Goal: Task Accomplishment & Management: Manage account settings

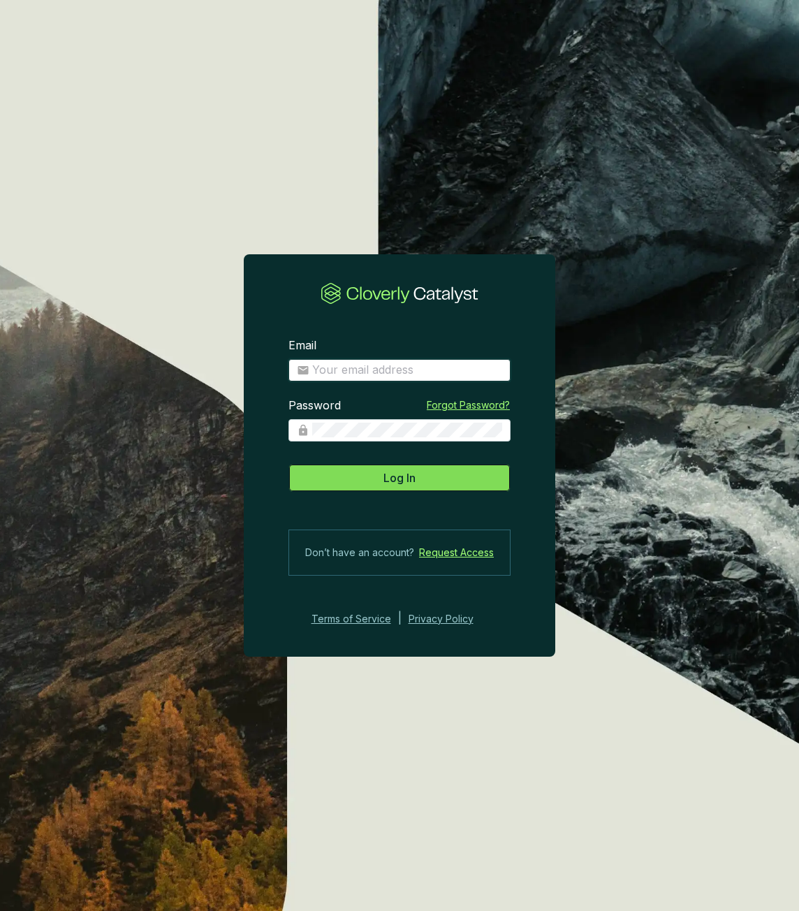
type input "grogenics.aidan@gmail.com"
click at [409, 483] on span "Log In" at bounding box center [399, 477] width 32 height 17
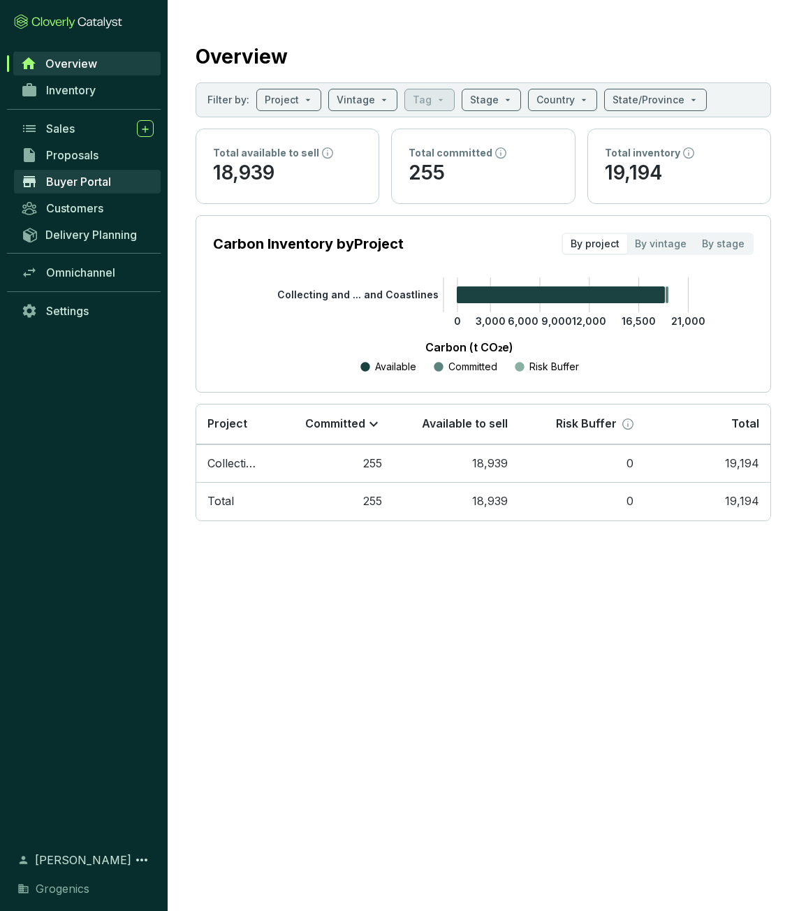
click at [96, 186] on span "Buyer Portal" at bounding box center [78, 182] width 65 height 14
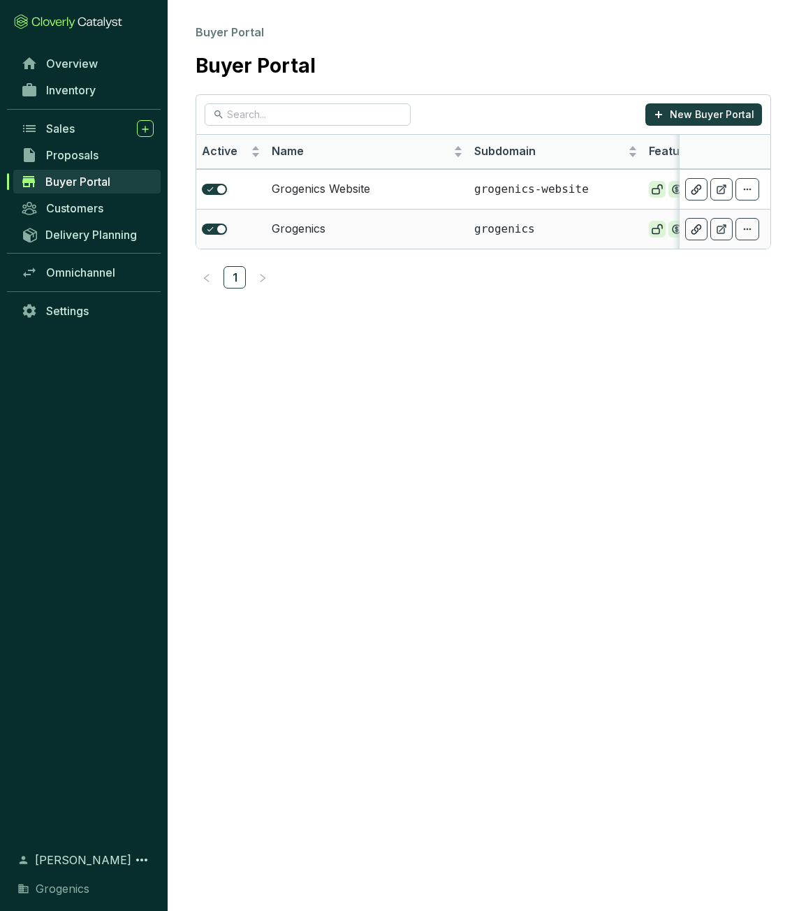
scroll to position [0, 208]
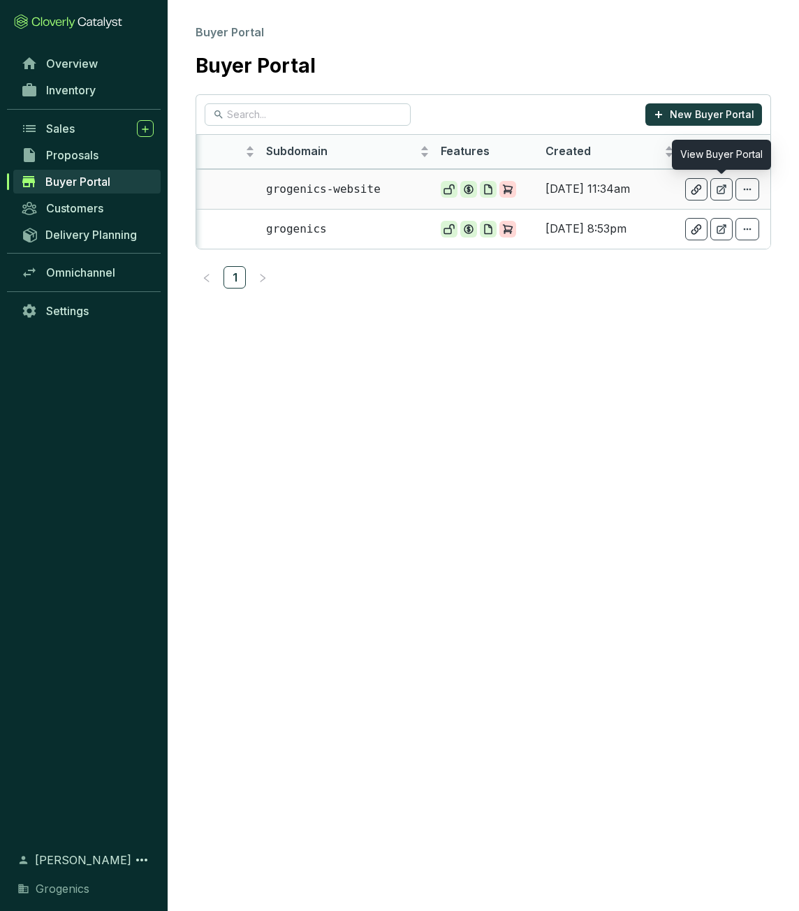
click at [723, 187] on icon at bounding box center [721, 189] width 8 height 8
click at [717, 230] on icon at bounding box center [721, 229] width 8 height 8
click at [78, 160] on span "Proposals" at bounding box center [72, 155] width 52 height 14
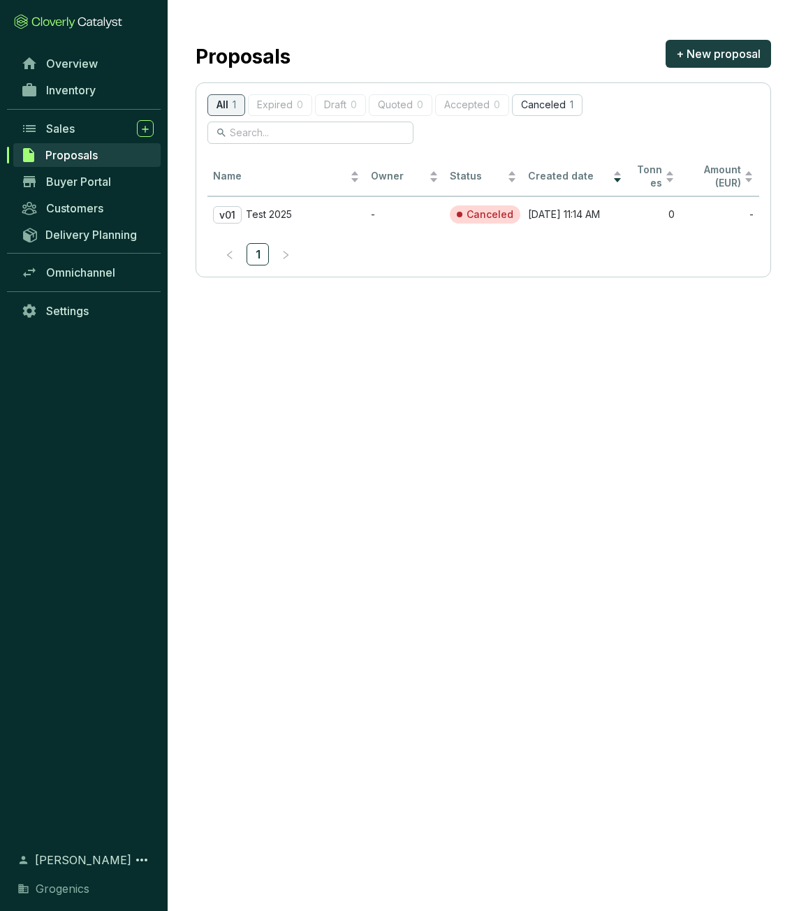
click at [66, 150] on span "Proposals" at bounding box center [71, 155] width 52 height 14
click at [68, 133] on span "Sales" at bounding box center [60, 129] width 29 height 14
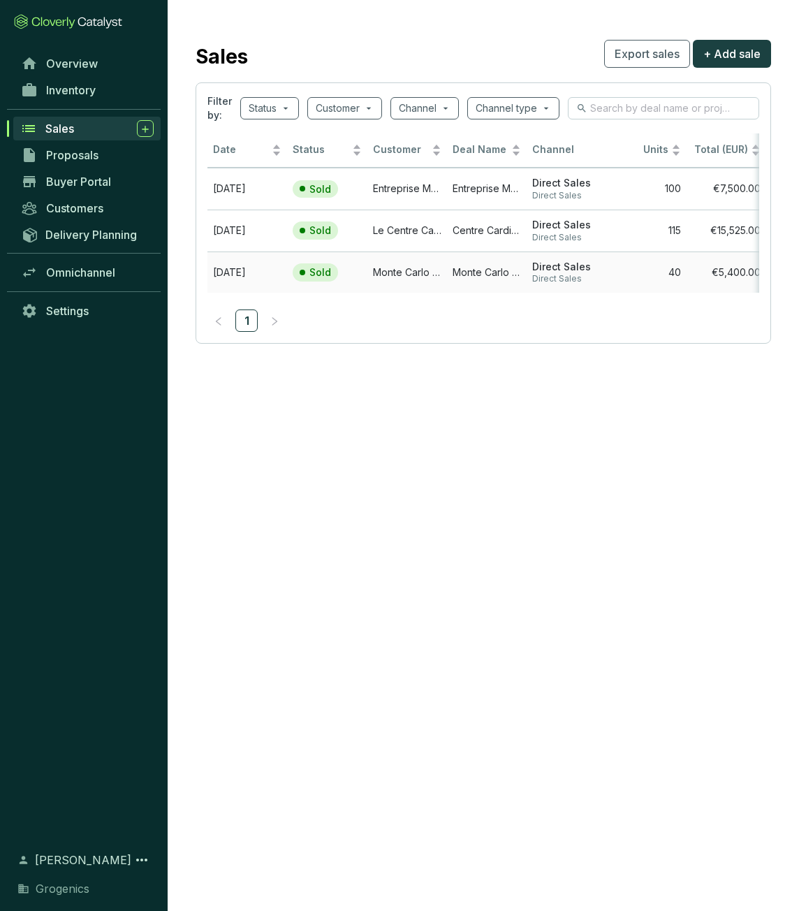
scroll to position [0, 7]
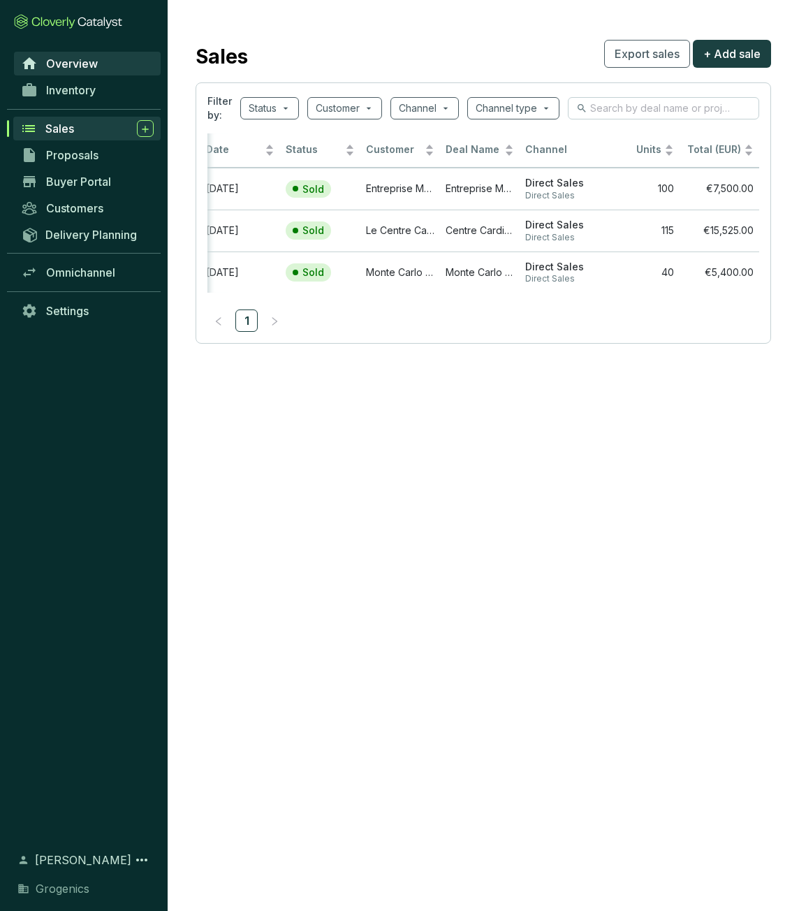
click at [52, 66] on span "Overview" at bounding box center [72, 64] width 52 height 14
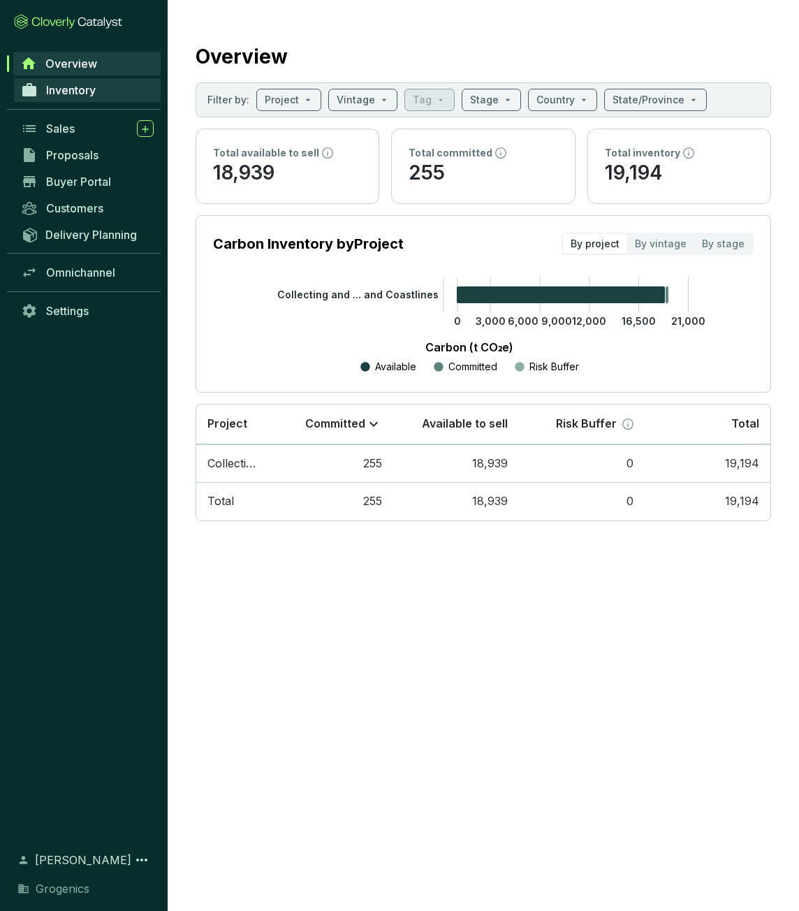
click at [85, 97] on link "Inventory" at bounding box center [87, 90] width 147 height 24
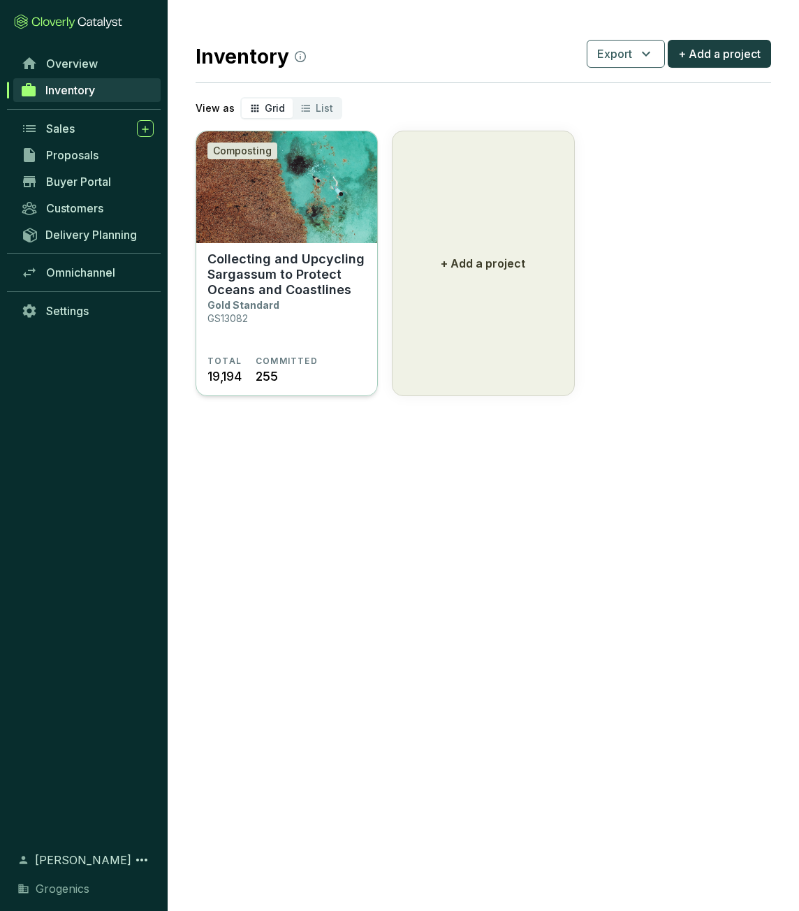
click at [305, 284] on p "Collecting and Upcycling Sargassum to Protect Oceans and Coastlines" at bounding box center [286, 274] width 159 height 46
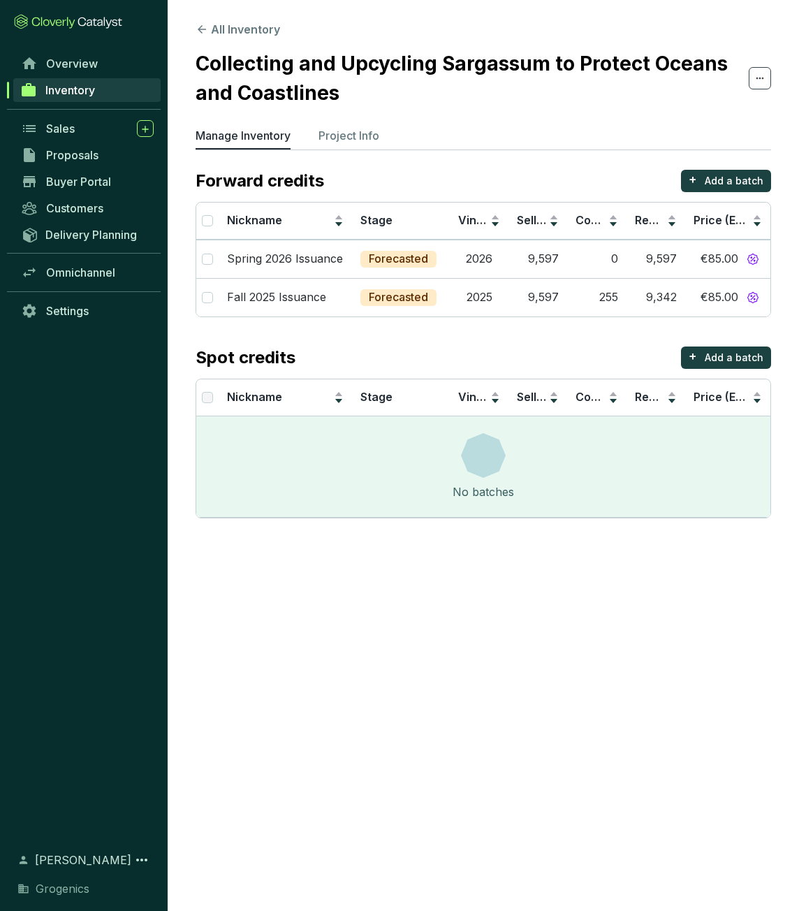
click at [346, 149] on div "Manage Inventory Project Info" at bounding box center [483, 138] width 575 height 23
click at [351, 136] on p "Project Info" at bounding box center [348, 135] width 61 height 17
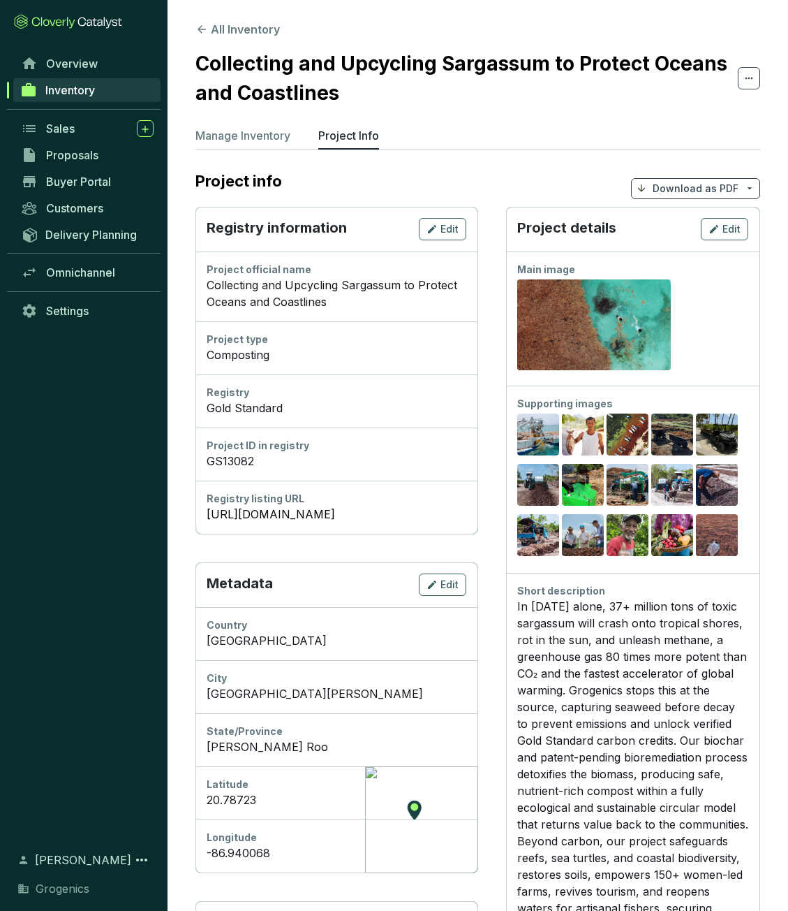
click at [687, 191] on p "Download as PDF" at bounding box center [696, 189] width 86 height 14
click at [697, 221] on span "Show pricing" at bounding box center [696, 221] width 64 height 11
click at [239, 140] on p "Manage Inventory" at bounding box center [243, 135] width 95 height 17
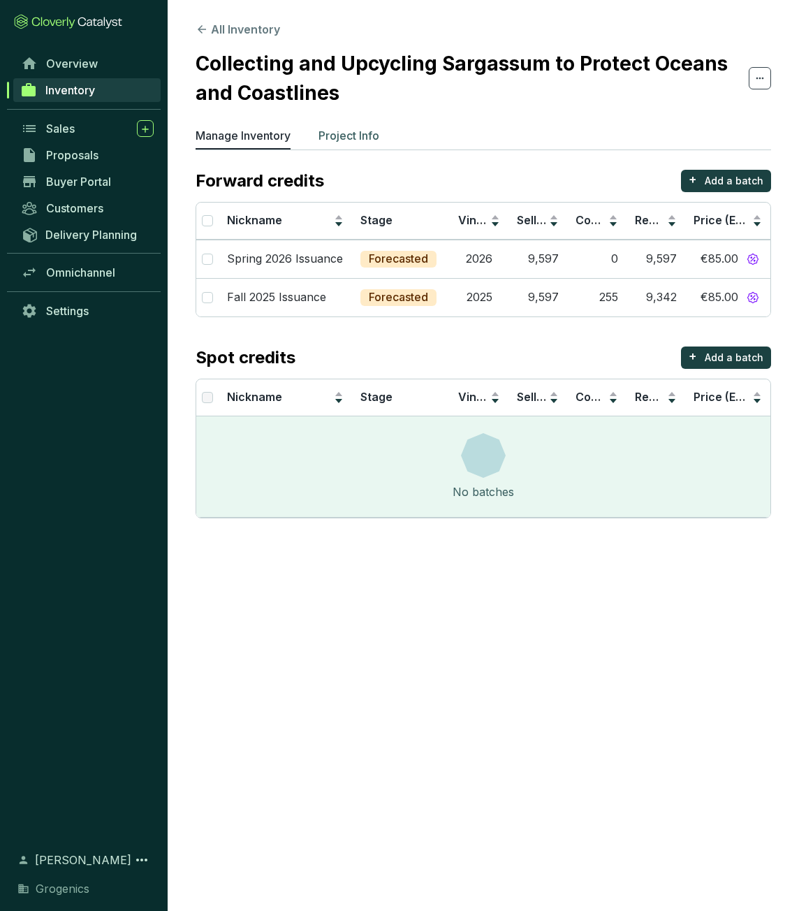
click at [330, 144] on li "Project Info" at bounding box center [348, 138] width 61 height 22
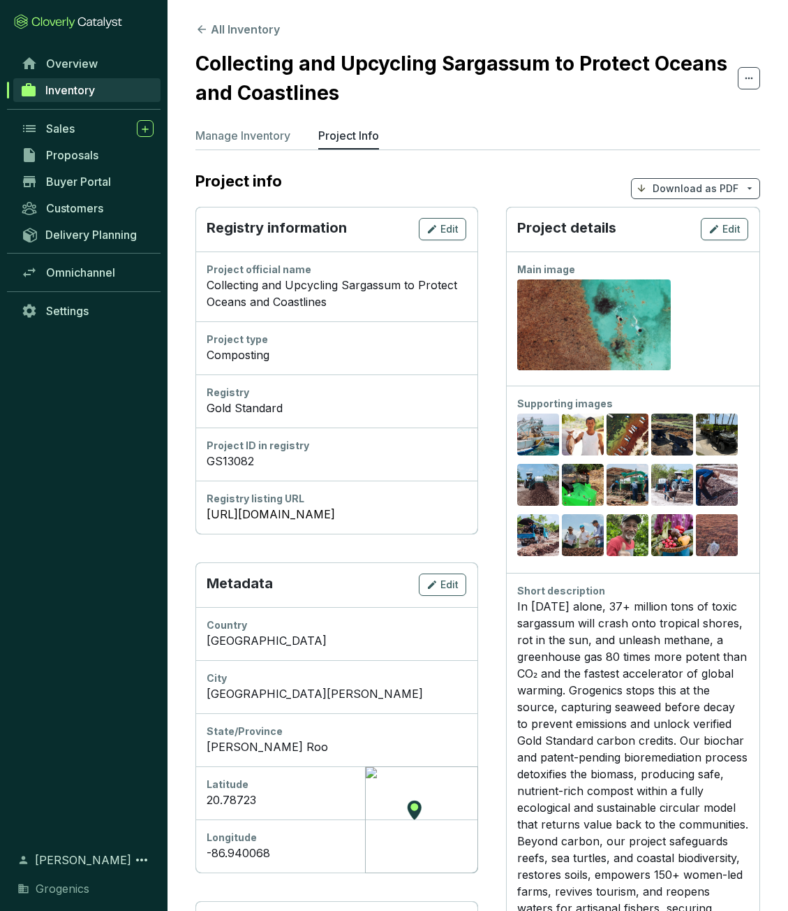
click at [750, 82] on icon at bounding box center [749, 78] width 11 height 17
click at [198, 27] on icon at bounding box center [202, 29] width 13 height 13
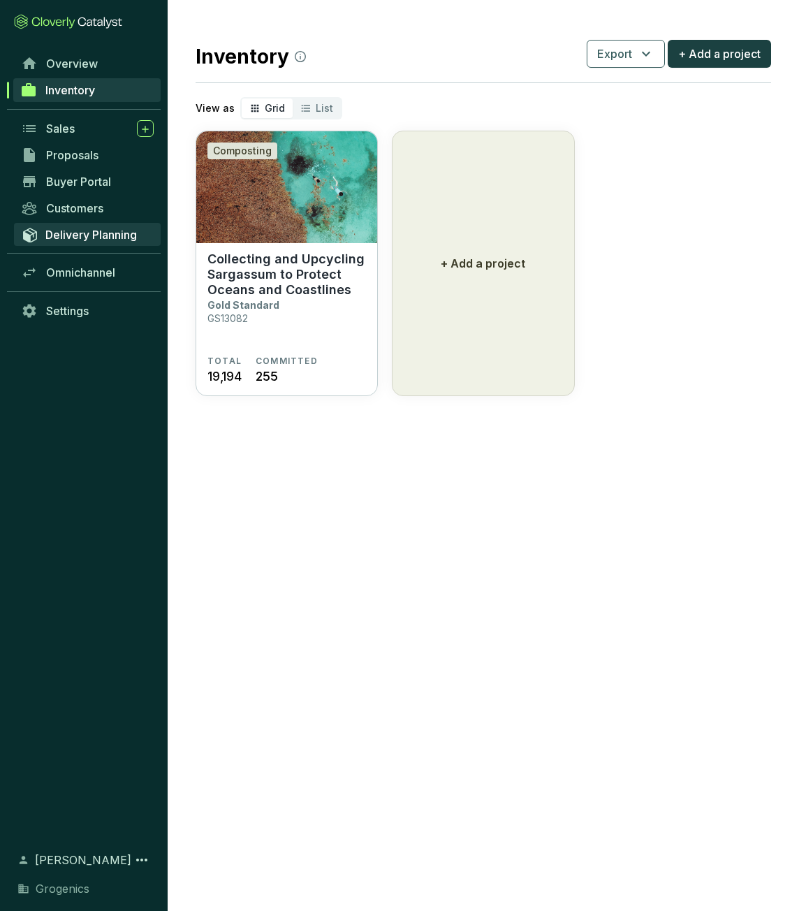
click at [84, 240] on span "Delivery Planning" at bounding box center [90, 235] width 91 height 14
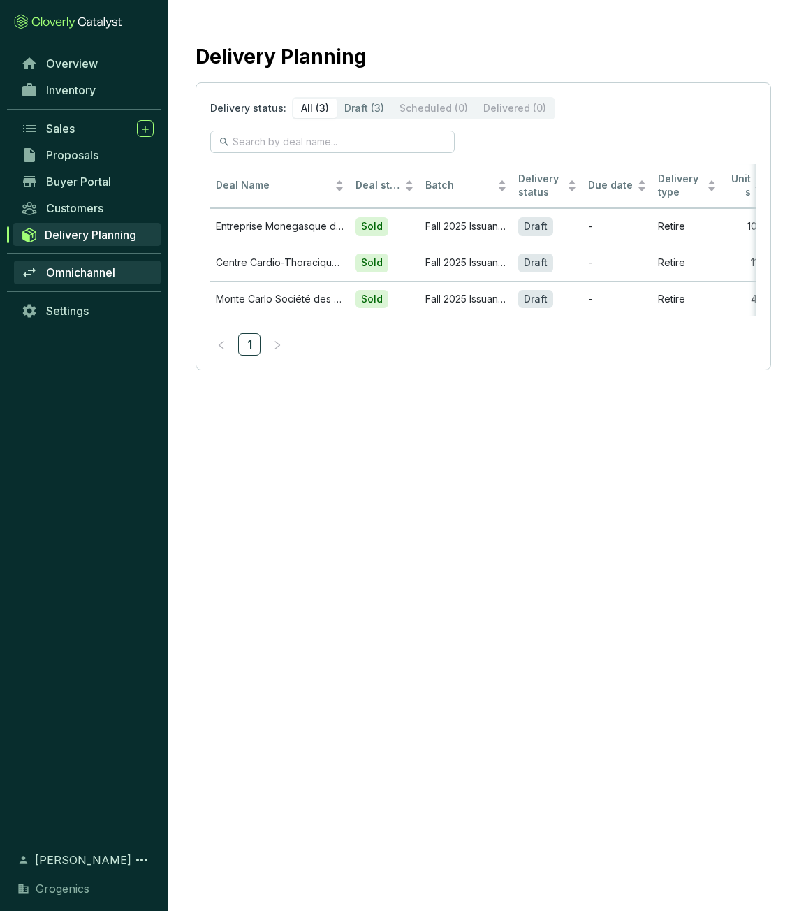
click at [77, 272] on span "Omnichannel" at bounding box center [80, 272] width 69 height 14
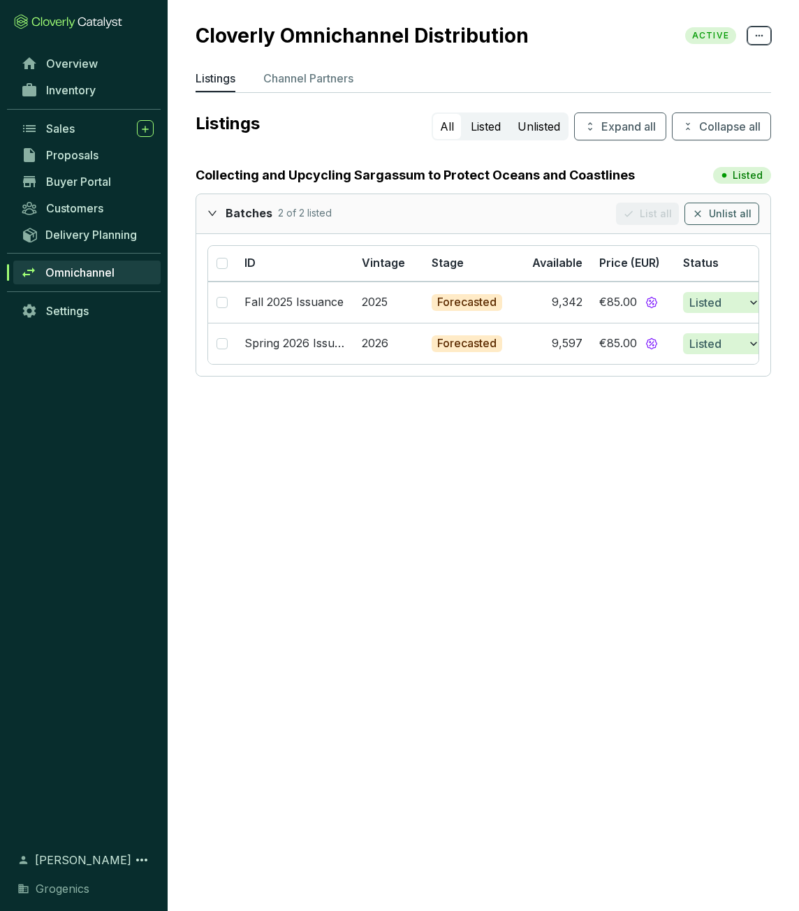
click at [766, 38] on span at bounding box center [759, 36] width 24 height 18
click at [763, 38] on icon at bounding box center [759, 35] width 11 height 17
click at [376, 110] on section "Cloverly Omnichannel Distribution ACTIVE Listings Channel Partners Listings All…" at bounding box center [483, 202] width 631 height 404
click at [527, 307] on section "9,342" at bounding box center [548, 302] width 67 height 15
click at [744, 307] on button "Listed" at bounding box center [725, 302] width 84 height 21
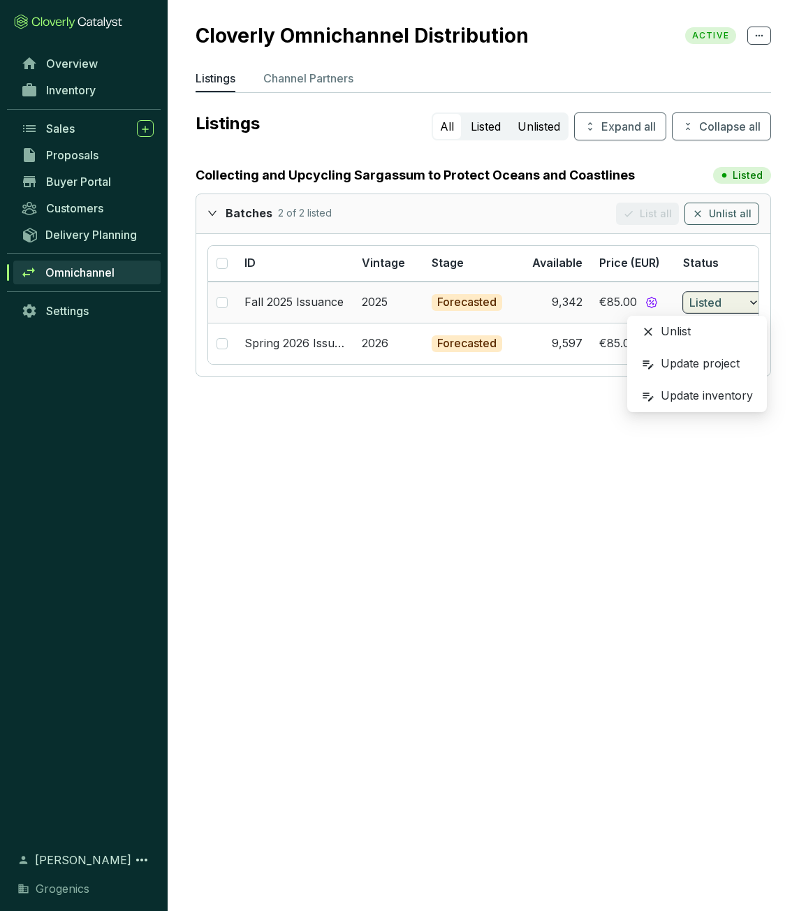
click at [744, 307] on button "Listed" at bounding box center [725, 302] width 84 height 21
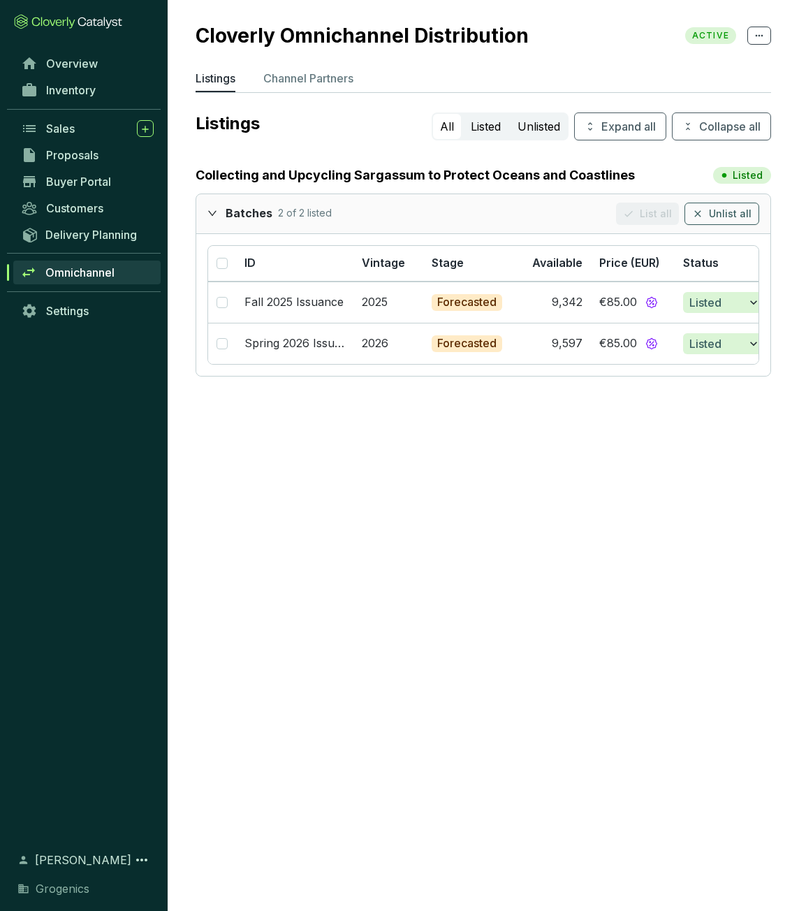
click at [543, 424] on section "Cloverly Omnichannel Distribution ACTIVE Listings Channel Partners Listings All…" at bounding box center [399, 455] width 799 height 911
click at [292, 82] on p "Channel Partners" at bounding box center [308, 78] width 90 height 17
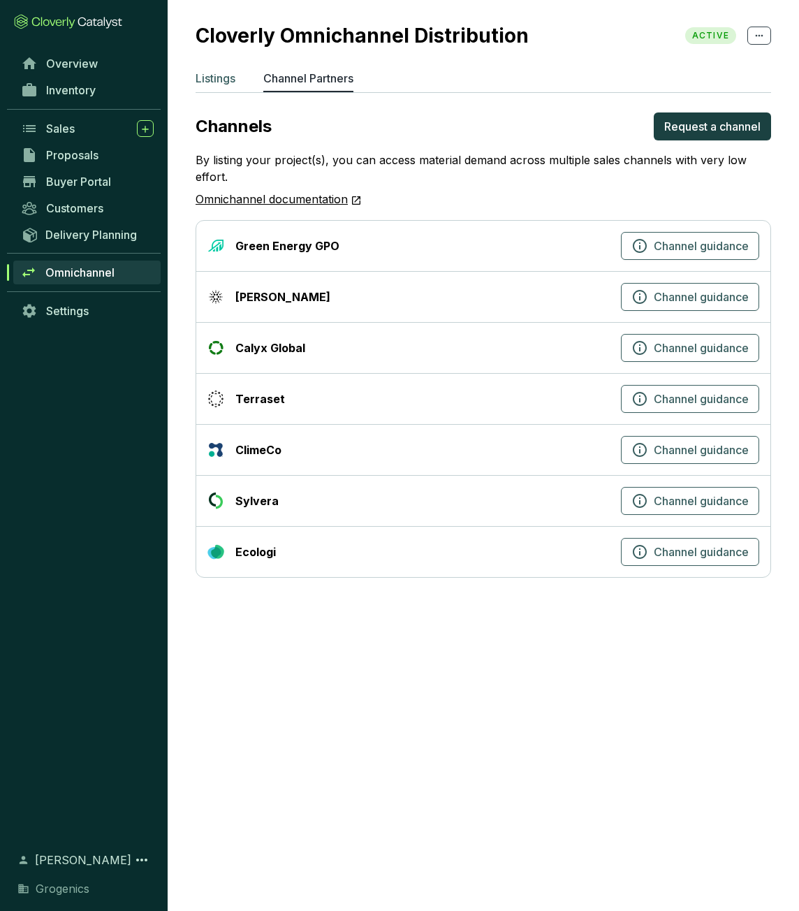
click at [221, 86] on p "Listings" at bounding box center [216, 78] width 40 height 17
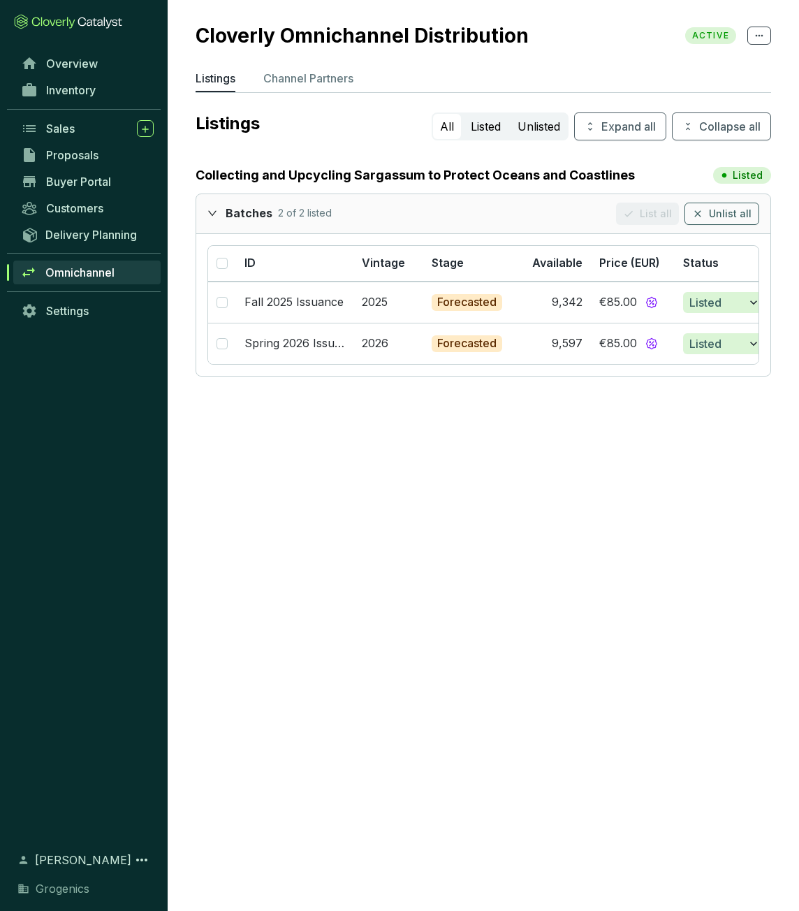
click at [297, 216] on p "2 of 2 listed" at bounding box center [305, 213] width 54 height 15
click at [399, 74] on ul "Listings Channel Partners" at bounding box center [483, 81] width 575 height 22
click at [759, 35] on icon at bounding box center [760, 36] width 8 height 2
click at [559, 58] on section "Cloverly Omnichannel Distribution ACTIVE Listings Channel Partners Listings All…" at bounding box center [483, 202] width 631 height 404
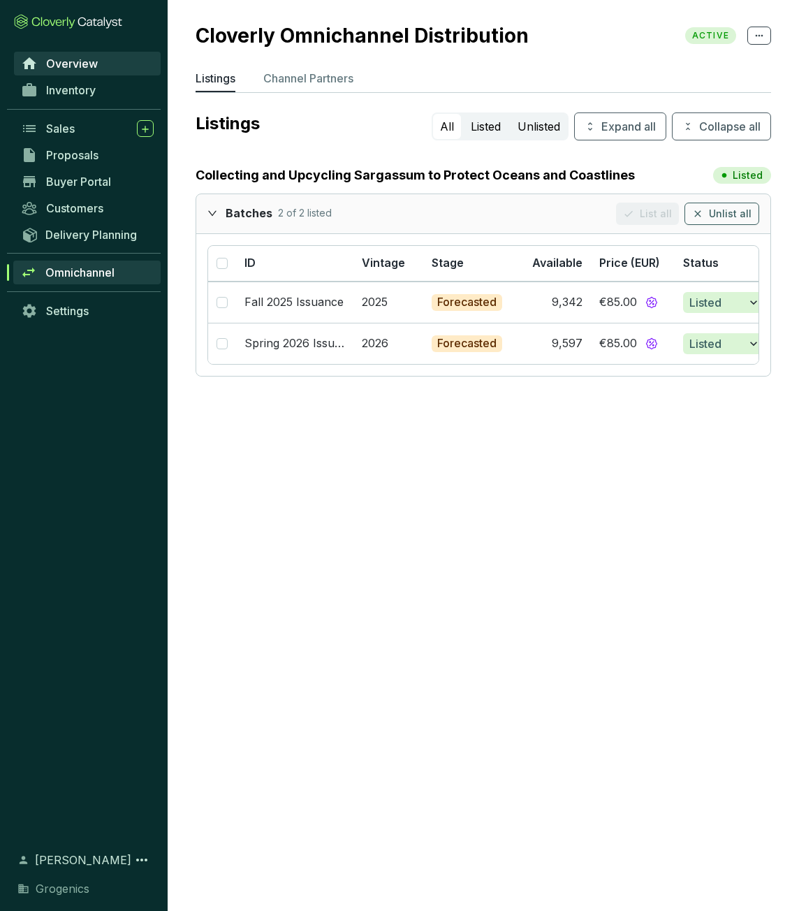
click at [75, 62] on span "Overview" at bounding box center [72, 64] width 52 height 14
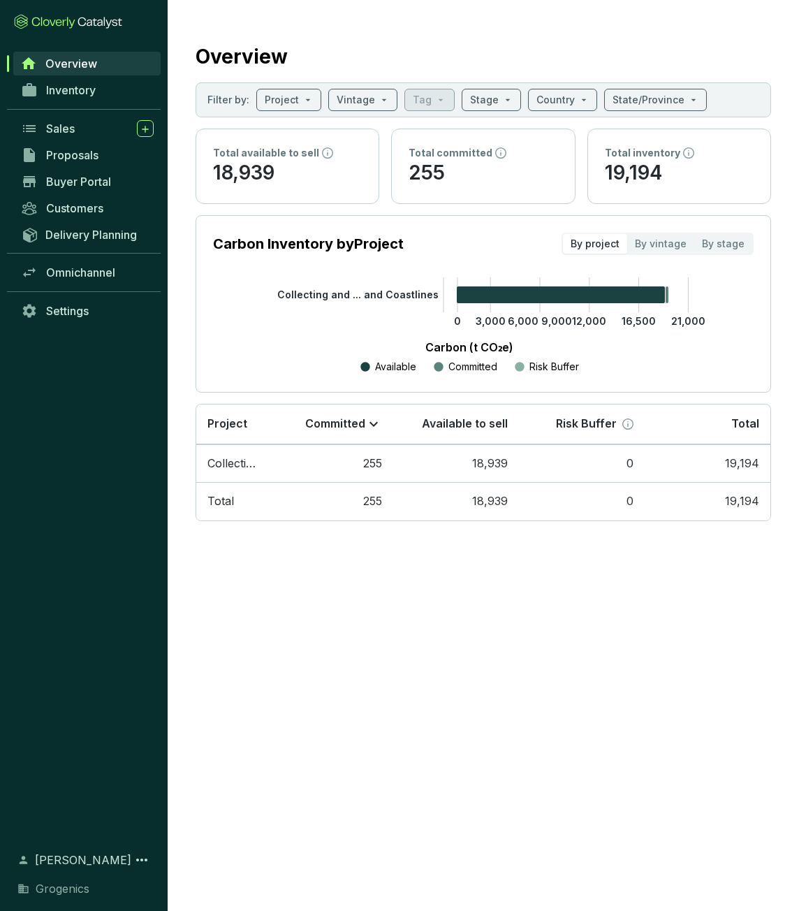
click at [22, 15] on icon at bounding box center [68, 21] width 108 height 15
